Goal: Check status: Check status

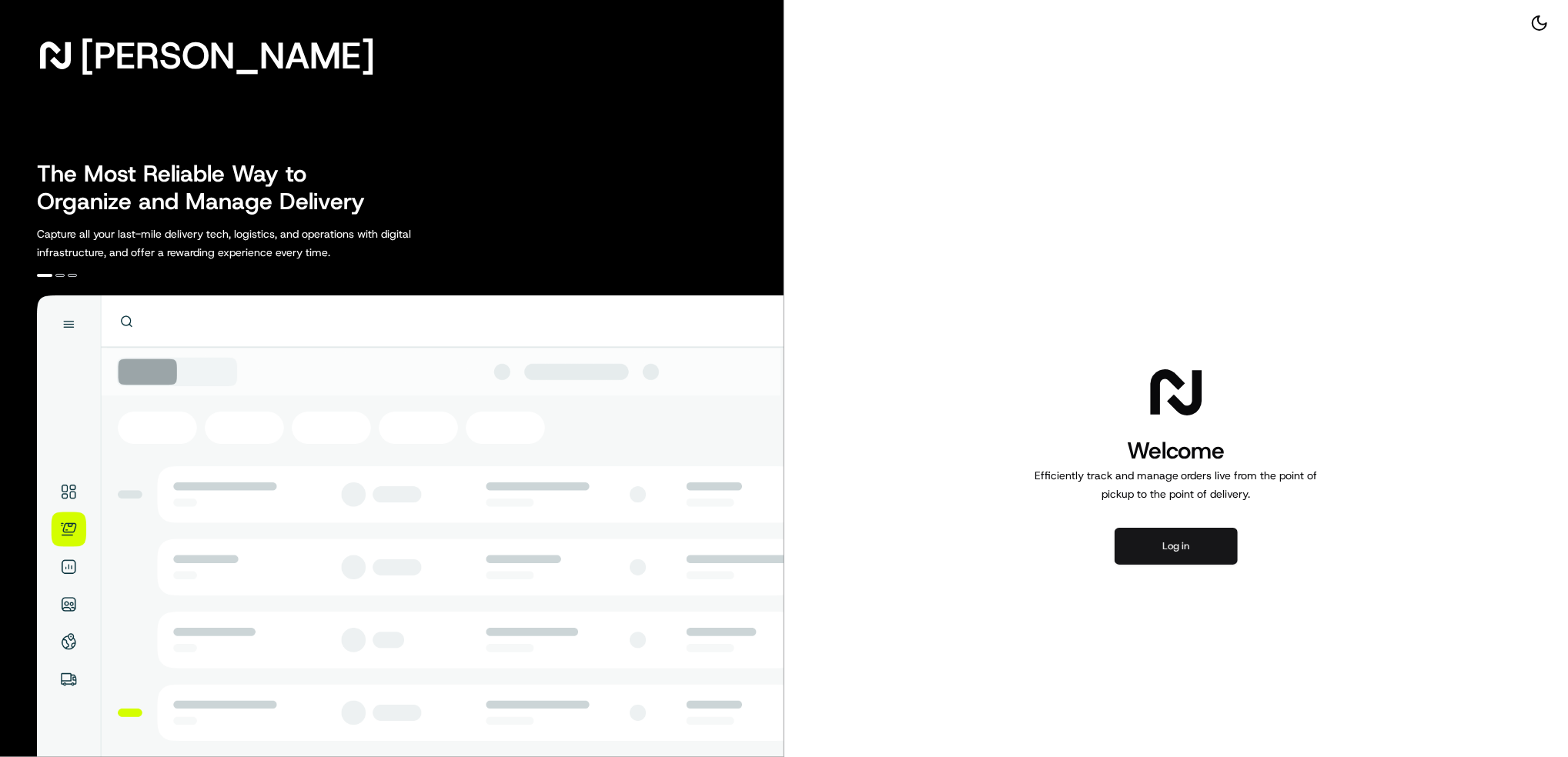
click at [1175, 535] on button "Log in" at bounding box center [1176, 546] width 124 height 37
